Goal: Task Accomplishment & Management: Manage account settings

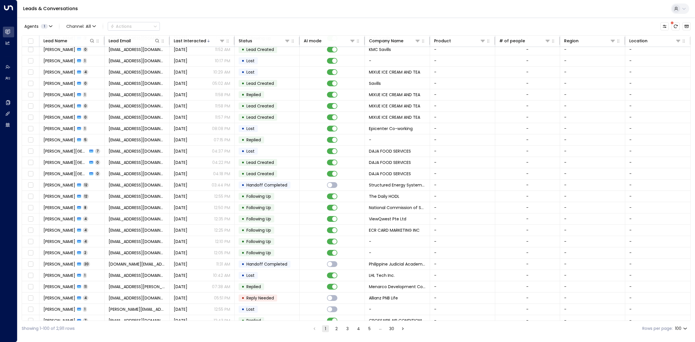
scroll to position [227, 0]
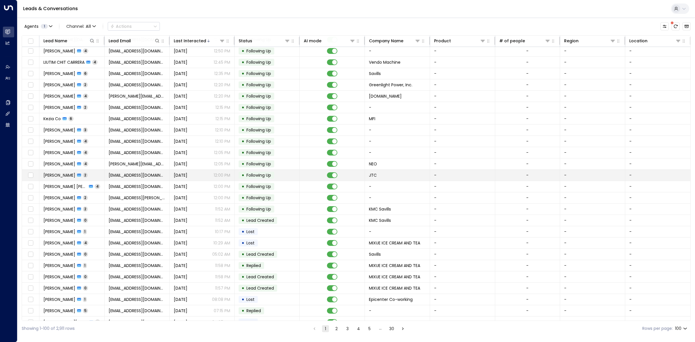
click at [242, 176] on div "•" at bounding box center [243, 175] width 3 height 10
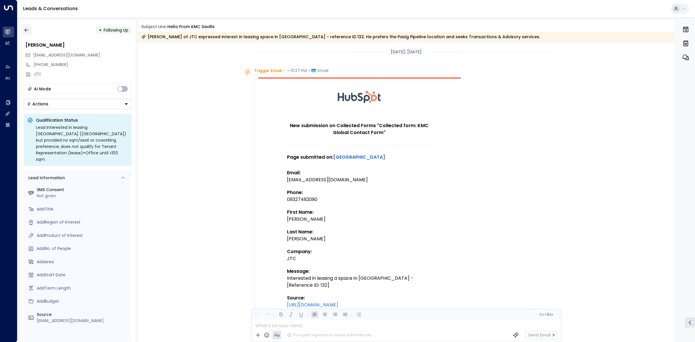
click at [28, 30] on icon "button" at bounding box center [26, 30] width 4 height 4
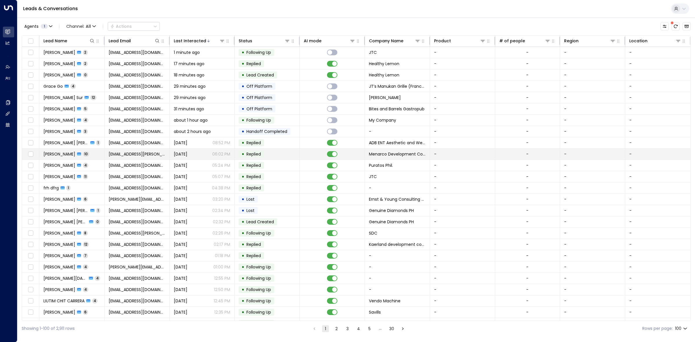
scroll to position [148, 0]
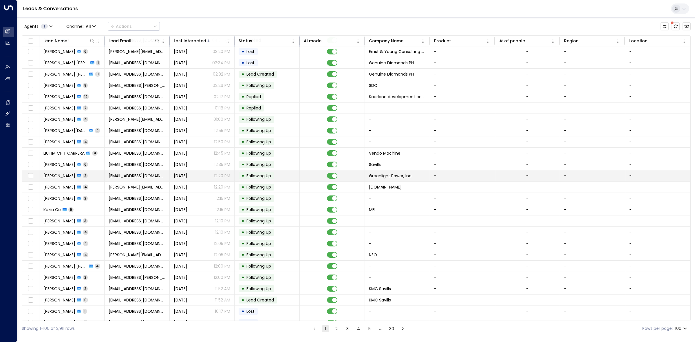
click at [262, 179] on span "Following Up" at bounding box center [258, 176] width 25 height 6
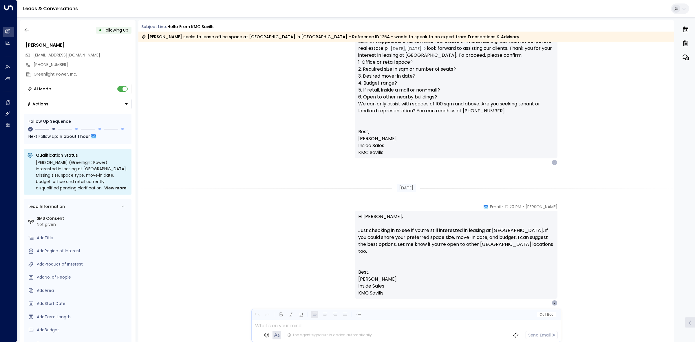
scroll to position [565, 0]
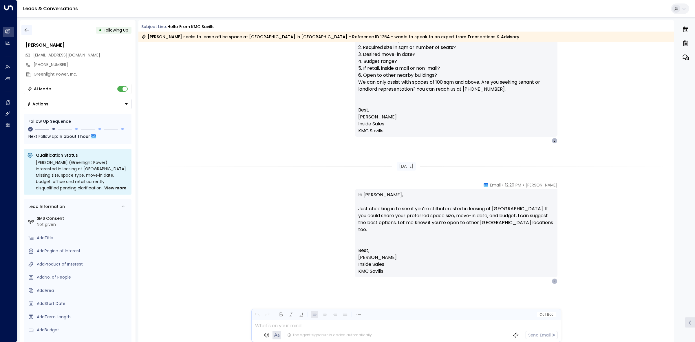
click at [28, 29] on icon "button" at bounding box center [27, 30] width 6 height 6
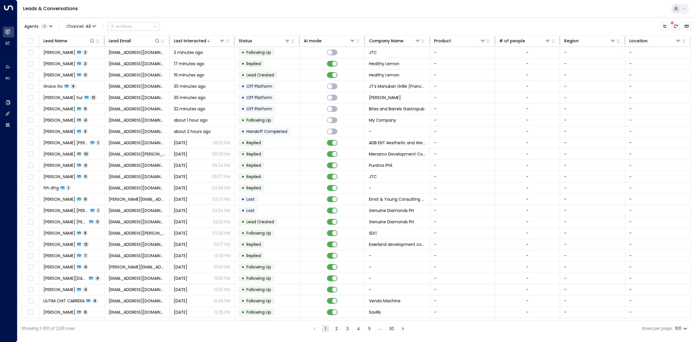
scroll to position [375, 0]
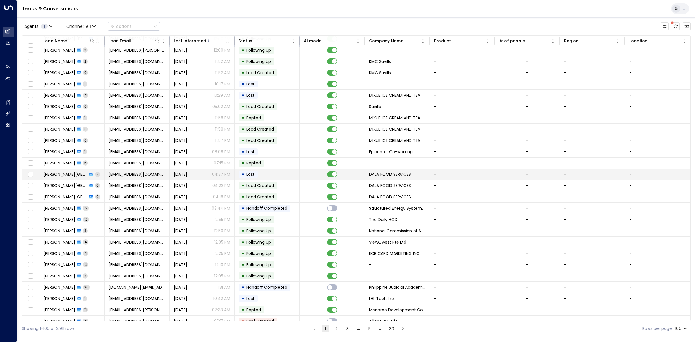
click at [284, 178] on td "• Lost" at bounding box center [267, 174] width 65 height 11
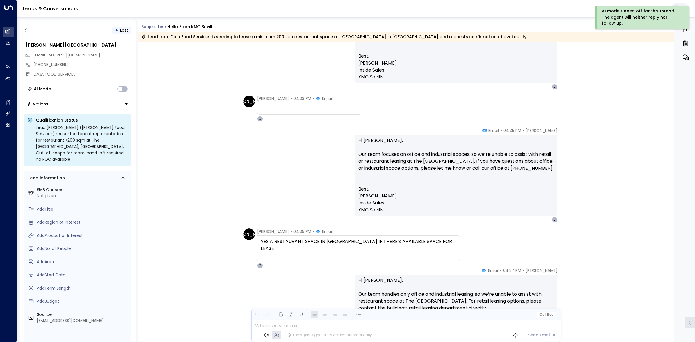
scroll to position [789, 0]
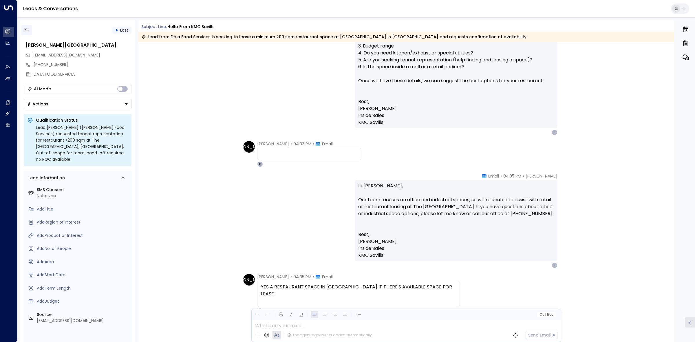
click at [22, 25] on button "button" at bounding box center [26, 30] width 10 height 10
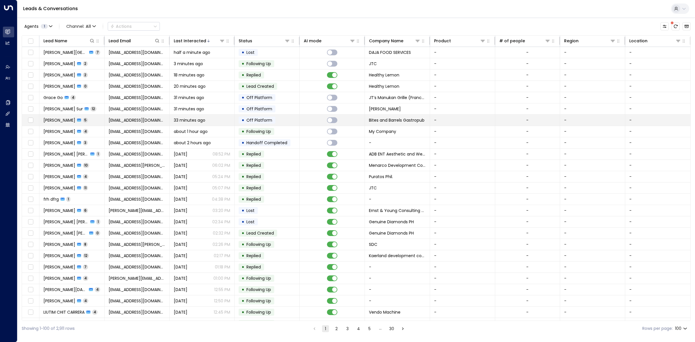
click at [242, 119] on div "•" at bounding box center [243, 120] width 3 height 10
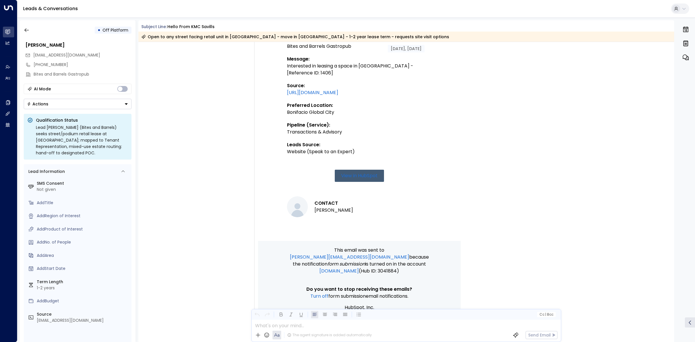
scroll to position [80, 0]
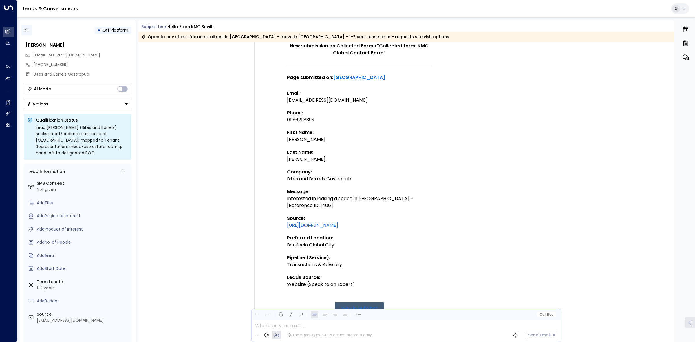
click at [25, 28] on icon "button" at bounding box center [27, 30] width 6 height 6
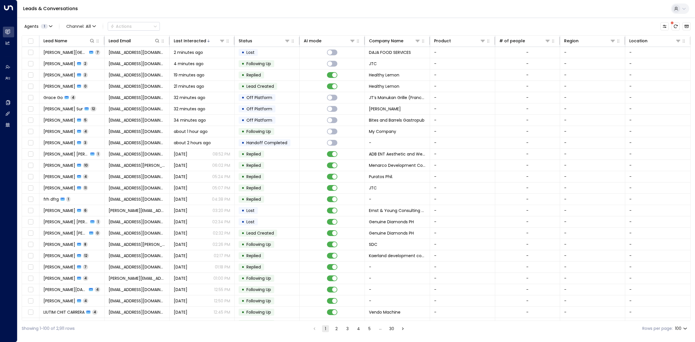
scroll to position [363, 0]
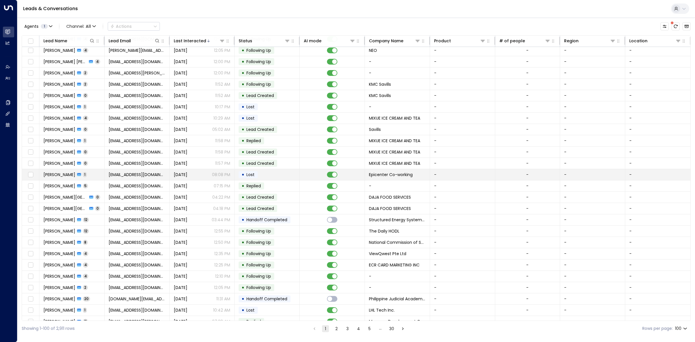
click at [286, 177] on td "• Lost" at bounding box center [267, 174] width 65 height 11
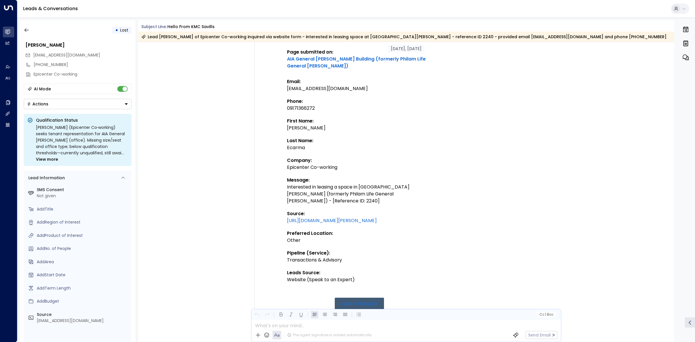
scroll to position [181, 0]
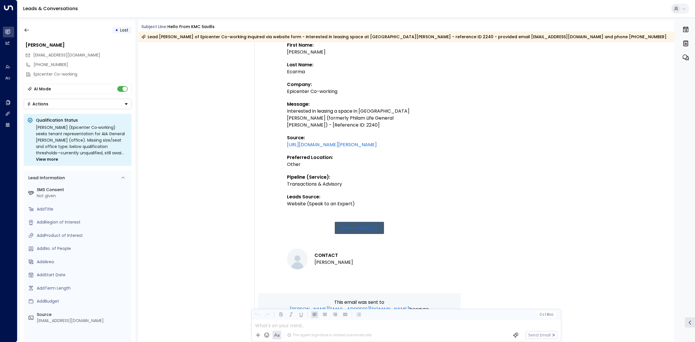
drag, startPoint x: 504, startPoint y: 78, endPoint x: 494, endPoint y: 96, distance: 20.5
click at [505, 81] on div "Trigger Email • • 08:06 PM • Email New submission on Collected Forms "Collected…" at bounding box center [407, 146] width 328 height 519
click at [518, 87] on div "Trigger Email • • 08:06 PM • Email New submission on Collected Forms "Collected…" at bounding box center [407, 146] width 328 height 519
click at [28, 30] on icon "button" at bounding box center [27, 30] width 6 height 6
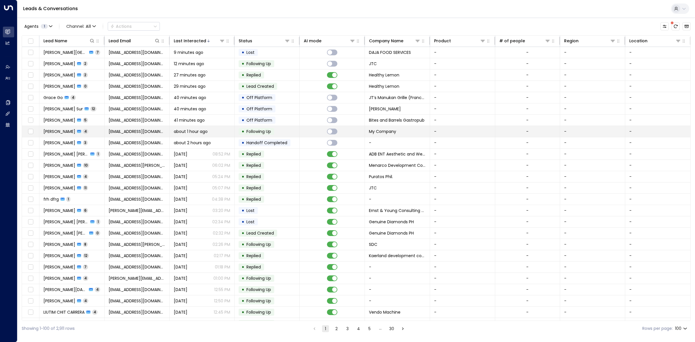
scroll to position [363, 0]
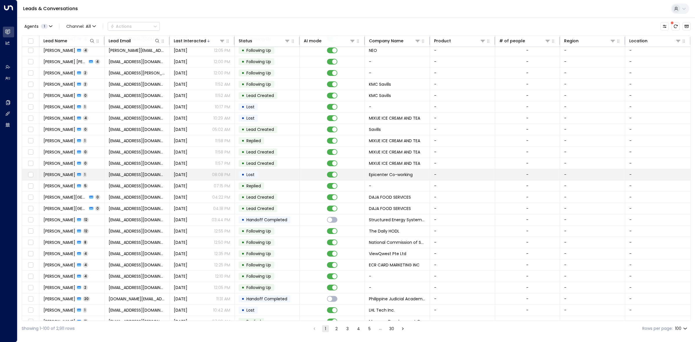
click at [276, 178] on td "• Lost" at bounding box center [267, 174] width 65 height 11
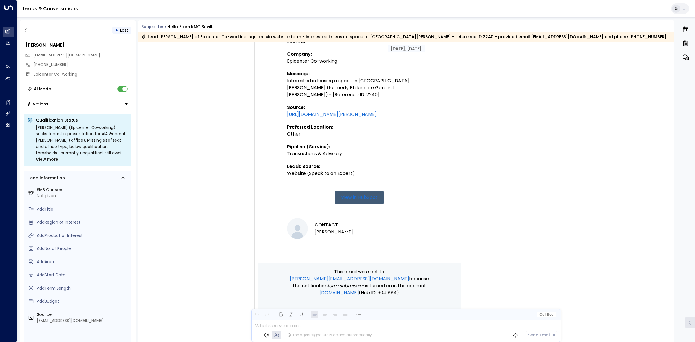
scroll to position [176, 0]
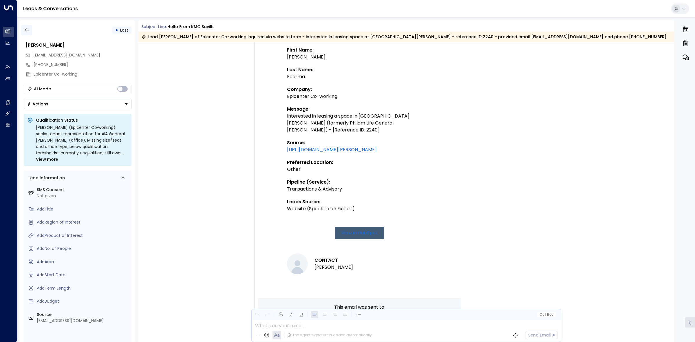
click at [21, 25] on button "button" at bounding box center [26, 30] width 10 height 10
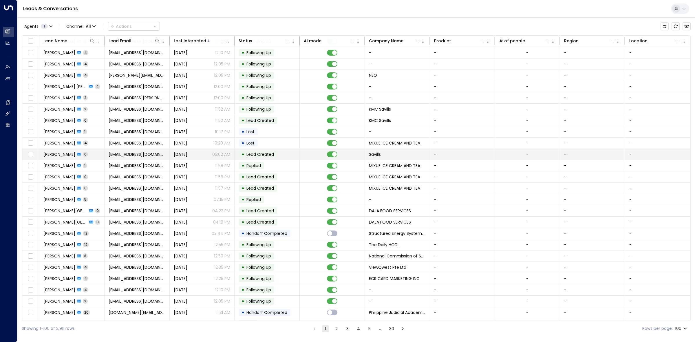
scroll to position [356, 0]
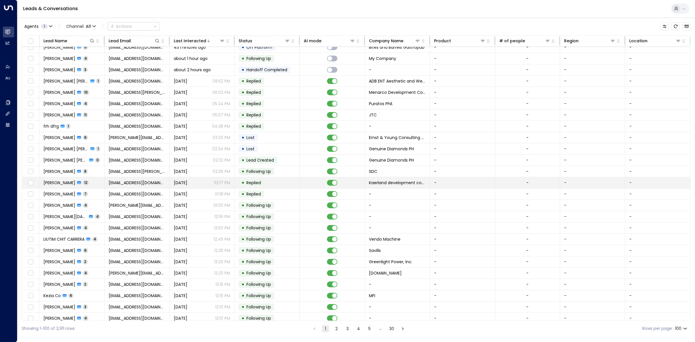
scroll to position [72, 0]
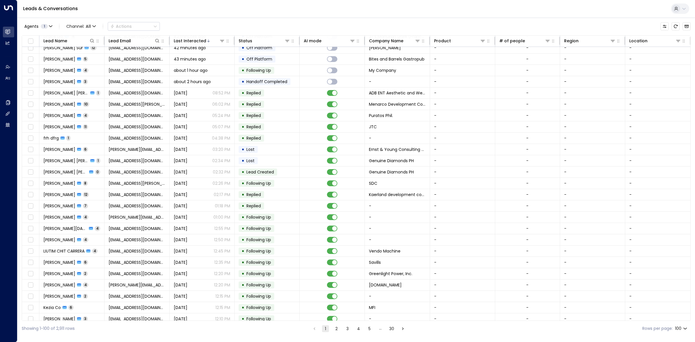
click at [337, 330] on button "2" at bounding box center [336, 328] width 7 height 7
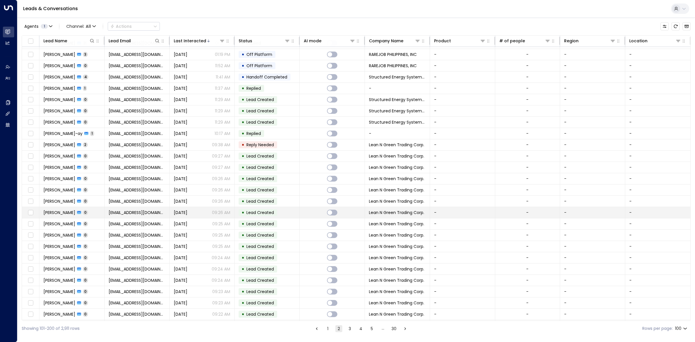
scroll to position [615, 0]
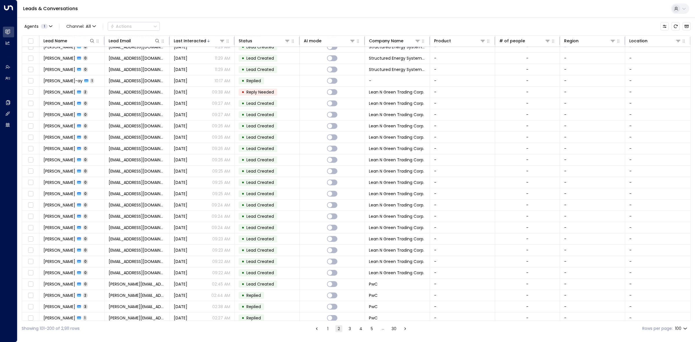
click at [327, 326] on button "1" at bounding box center [327, 328] width 7 height 7
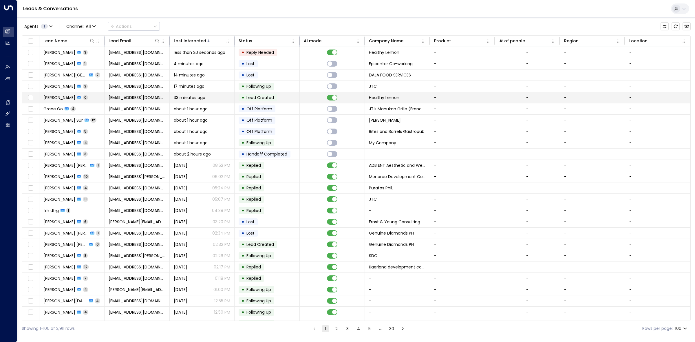
scroll to position [318, 0]
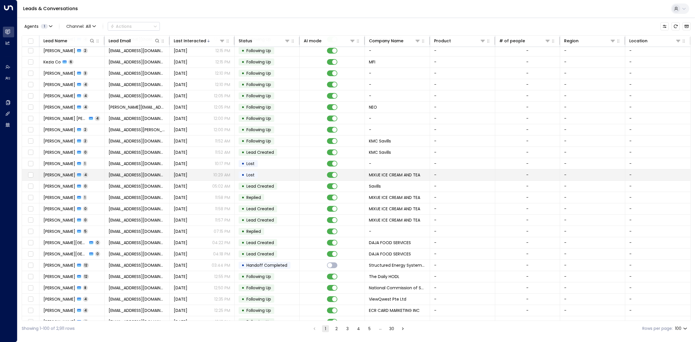
click at [300, 177] on td at bounding box center [332, 174] width 65 height 11
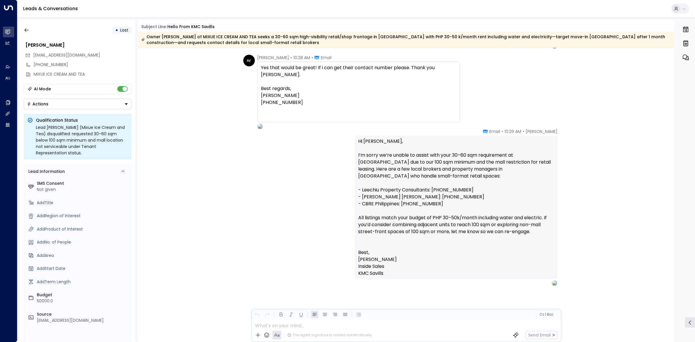
scroll to position [313, 0]
click at [26, 28] on icon "button" at bounding box center [27, 30] width 6 height 6
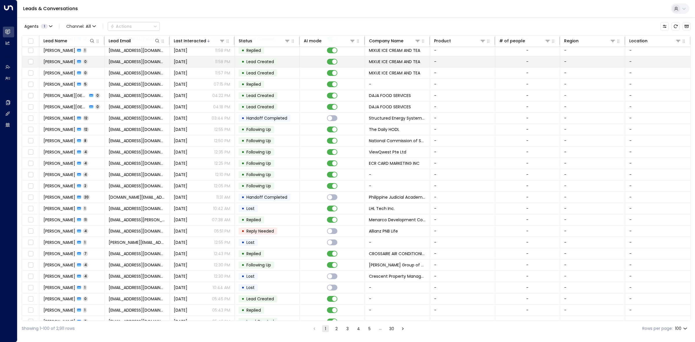
scroll to position [429, 0]
